Goal: Navigation & Orientation: Find specific page/section

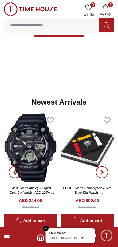
scroll to position [245, 0]
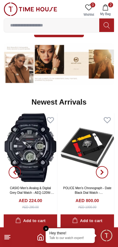
click at [11, 235] on icon at bounding box center [7, 237] width 7 height 7
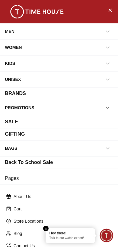
scroll to position [68, 0]
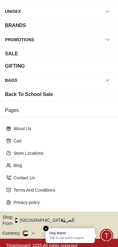
click at [43, 218] on button "Shop From UAE" at bounding box center [35, 220] width 67 height 12
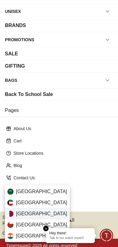
click at [36, 214] on div "Qatar" at bounding box center [37, 213] width 65 height 11
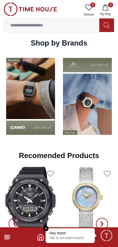
scroll to position [419, 0]
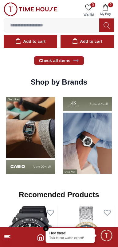
click at [80, 162] on img at bounding box center [88, 135] width 54 height 84
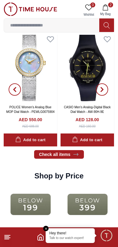
scroll to position [595, 0]
